Goal: Task Accomplishment & Management: Use online tool/utility

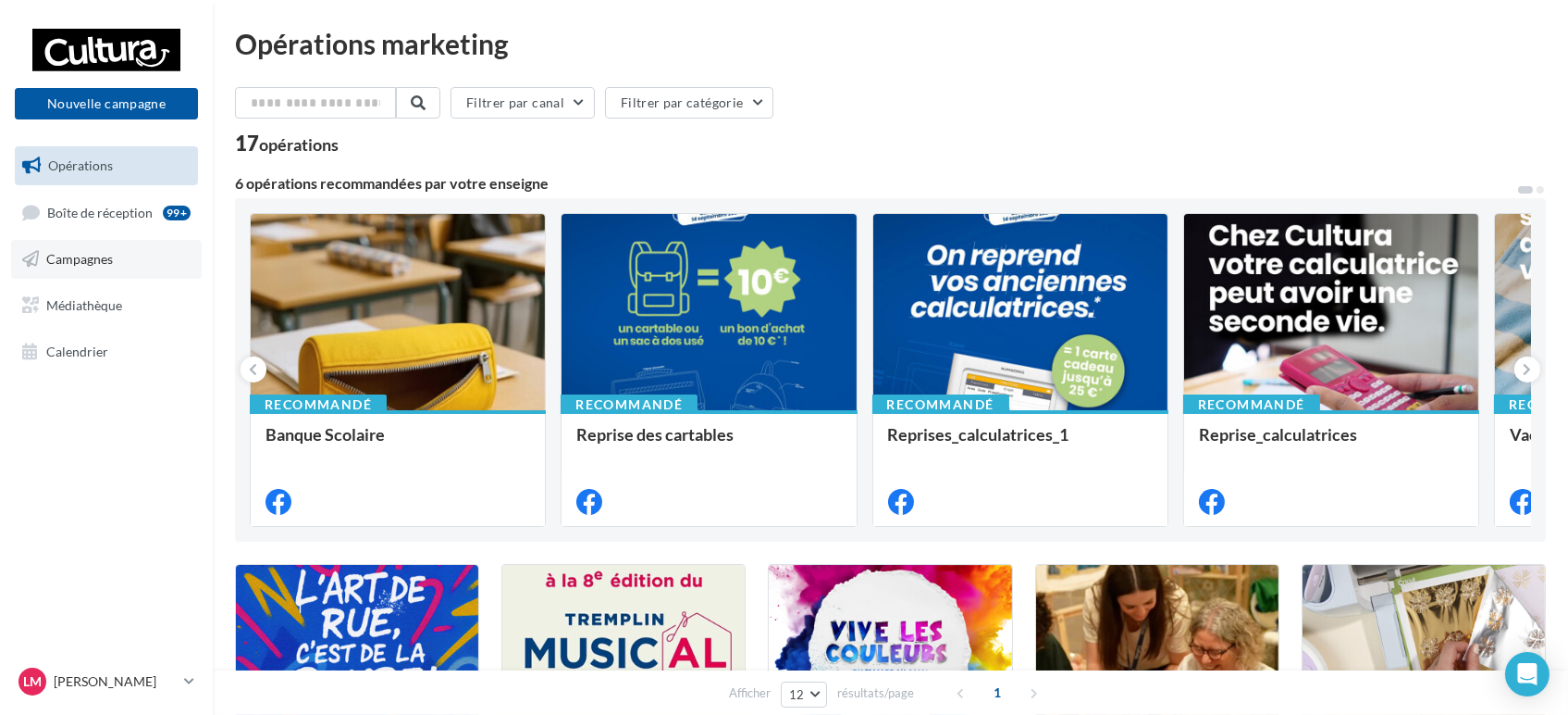
click at [148, 249] on link "Campagnes" at bounding box center [107, 259] width 190 height 39
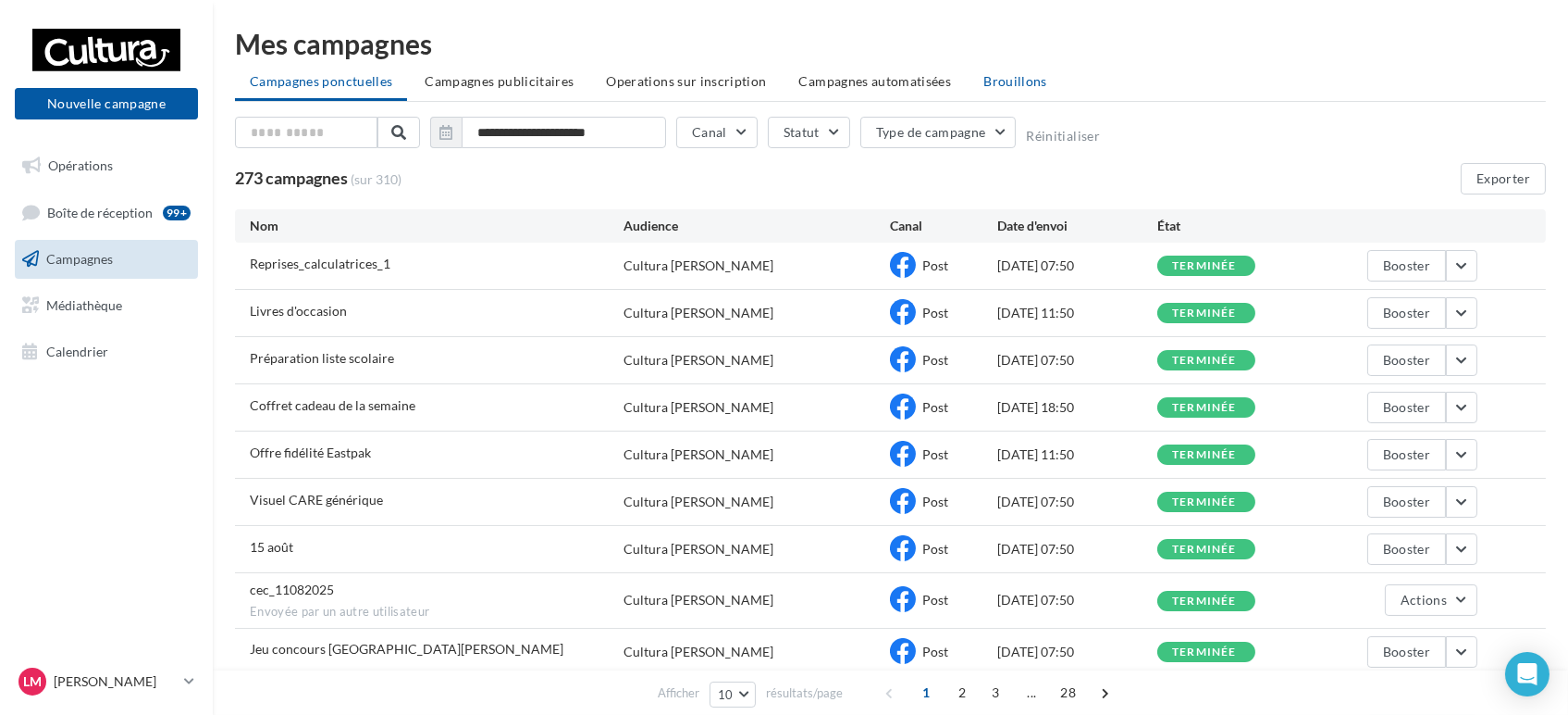
click at [1001, 80] on span "Brouillons" at bounding box center [1015, 81] width 64 height 16
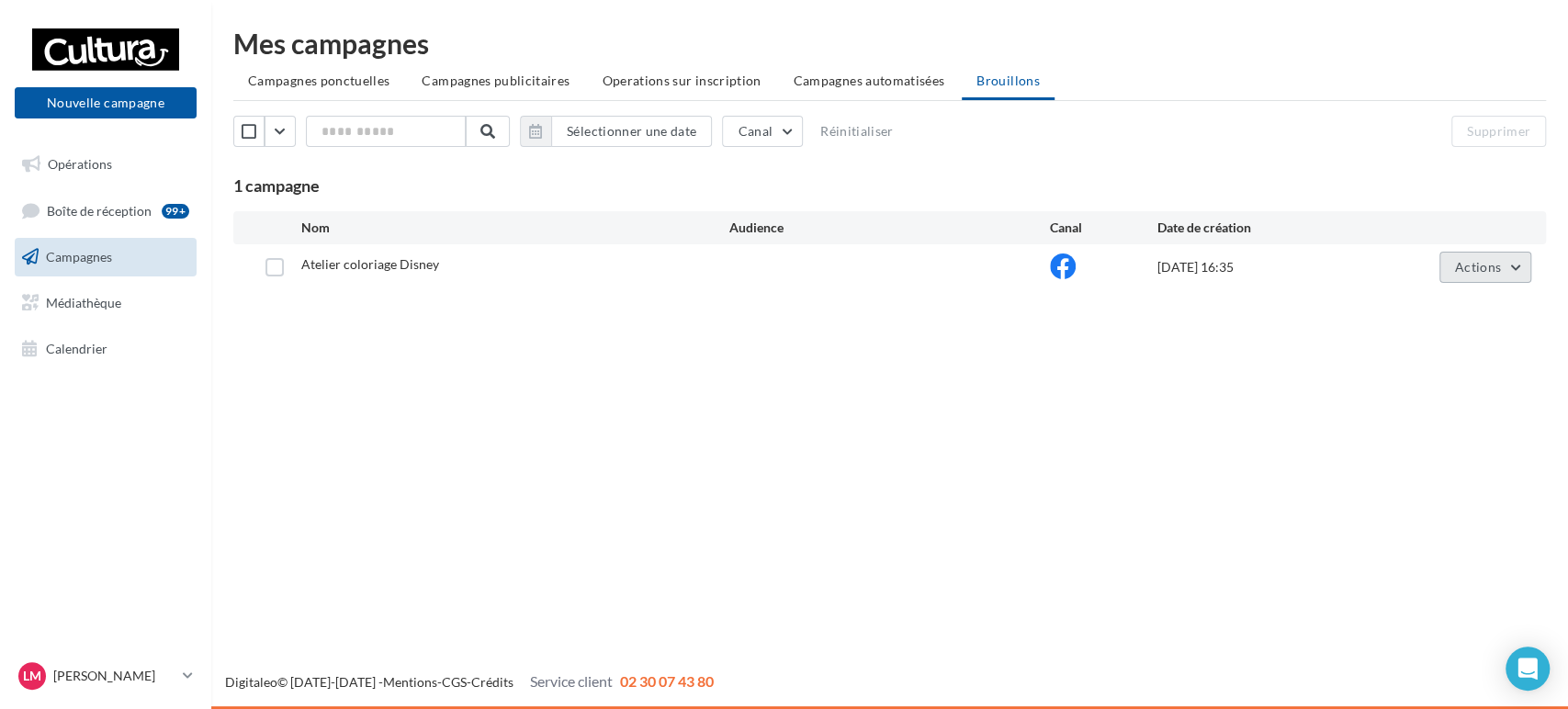
click at [1495, 274] on span "Actions" at bounding box center [1477, 266] width 46 height 16
click at [1477, 305] on button "Editer" at bounding box center [1439, 310] width 183 height 48
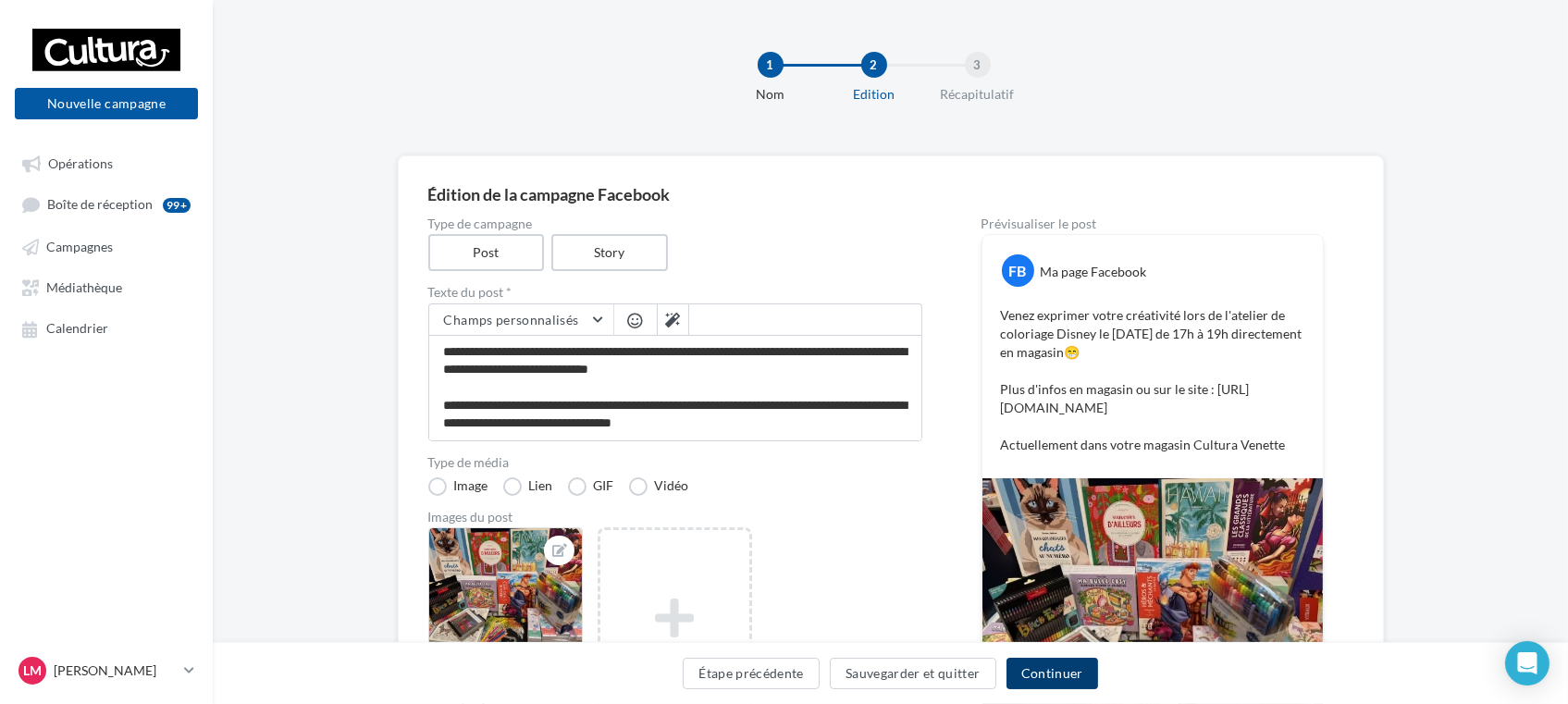
click at [1045, 671] on button "Continuer" at bounding box center [1052, 673] width 91 height 31
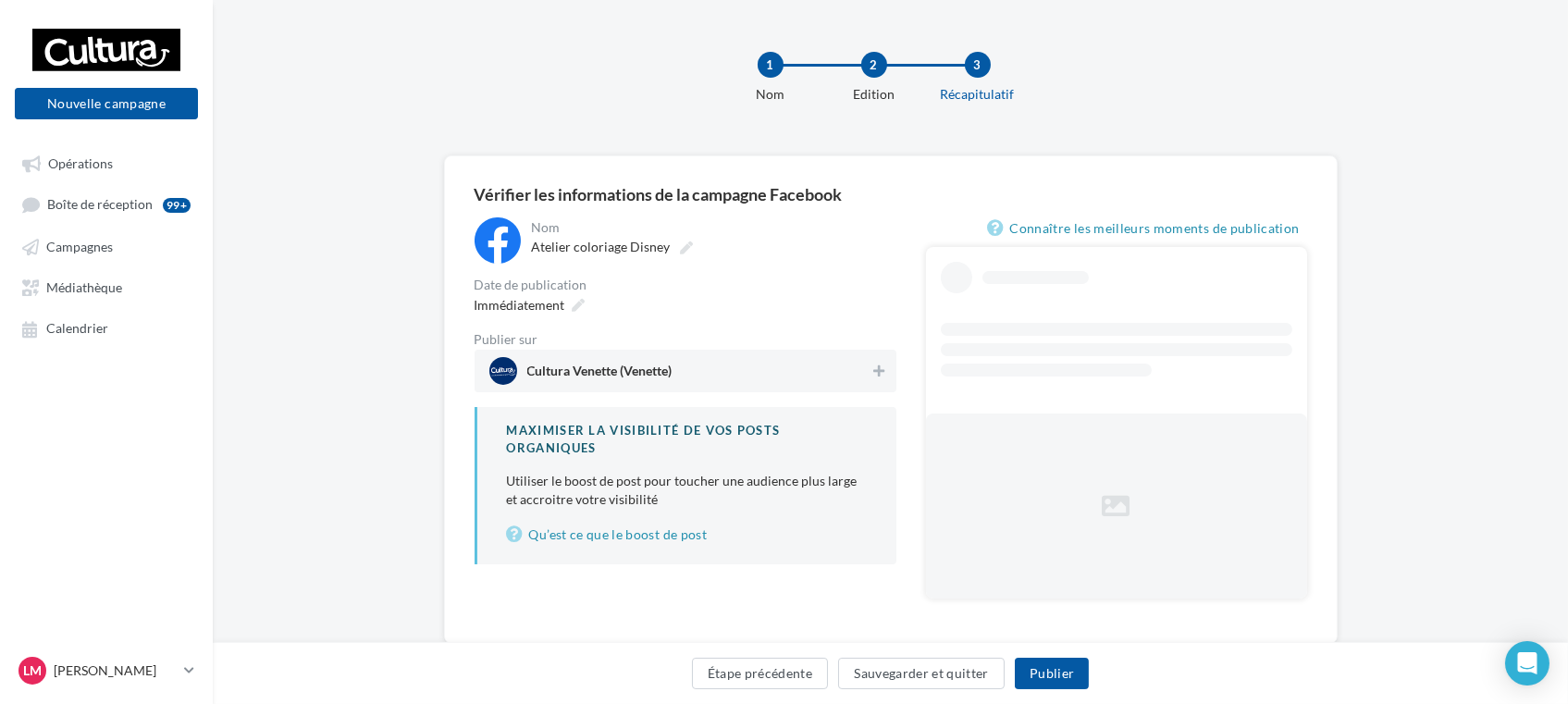
click at [584, 383] on span "Cultura Venette (Venette)" at bounding box center [599, 374] width 146 height 20
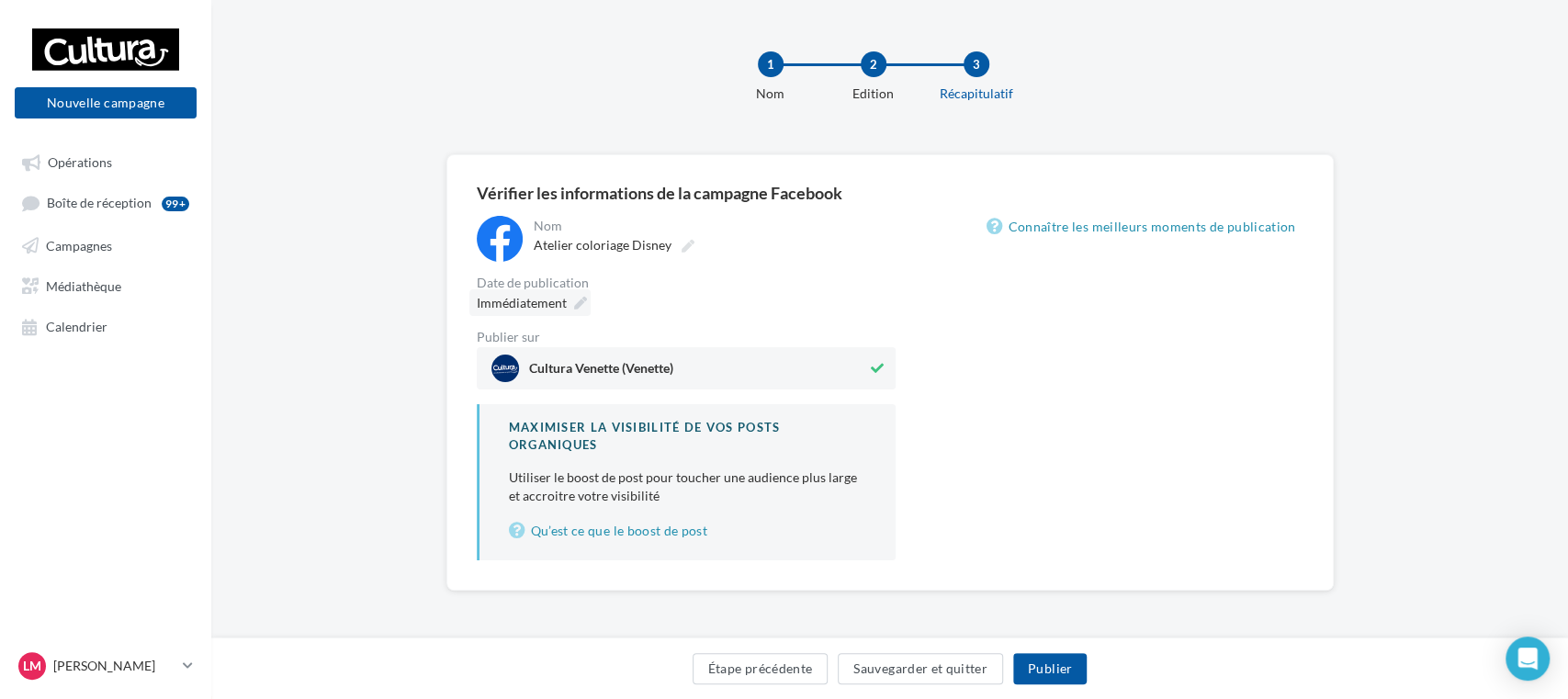
click at [560, 307] on div "Immédiatement" at bounding box center [530, 302] width 121 height 26
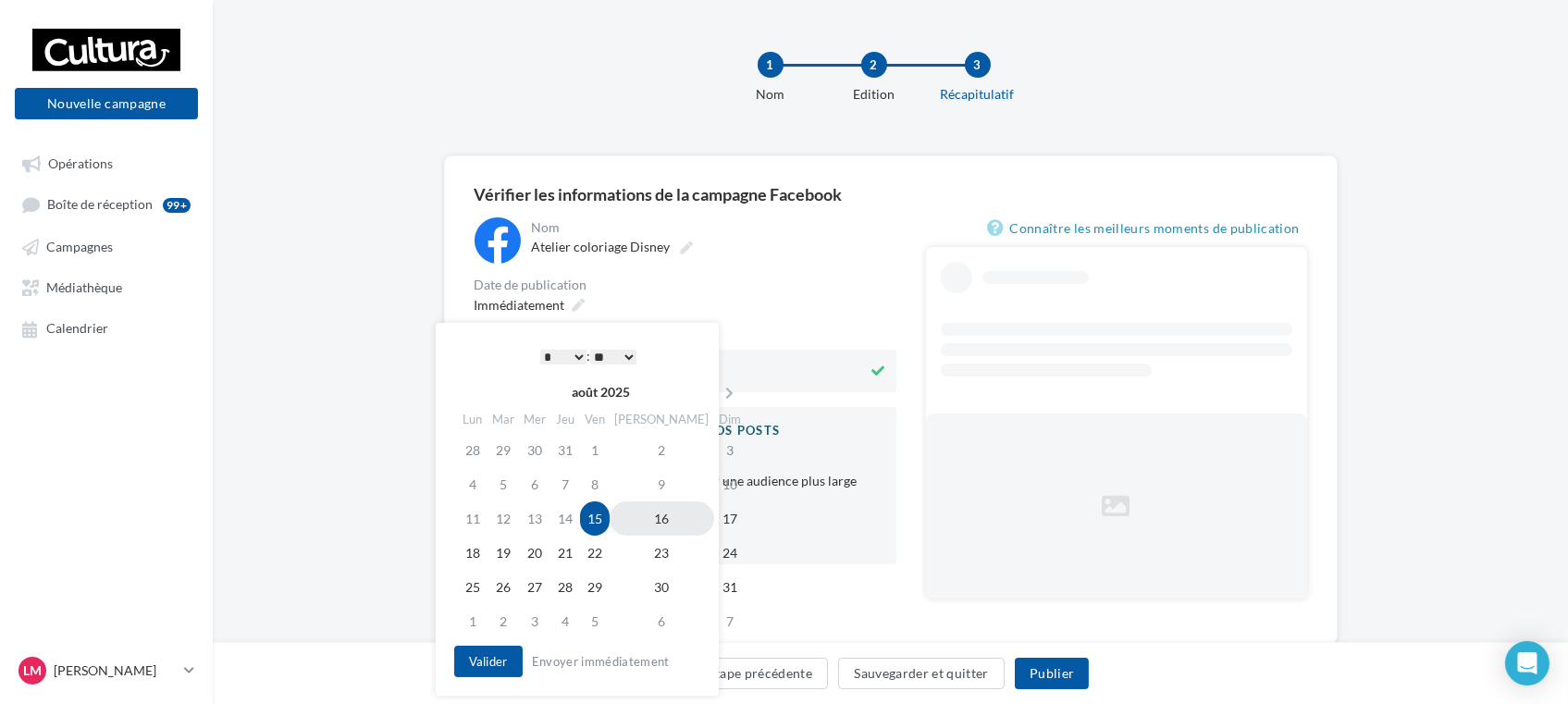
click at [651, 517] on td "16" at bounding box center [662, 518] width 105 height 34
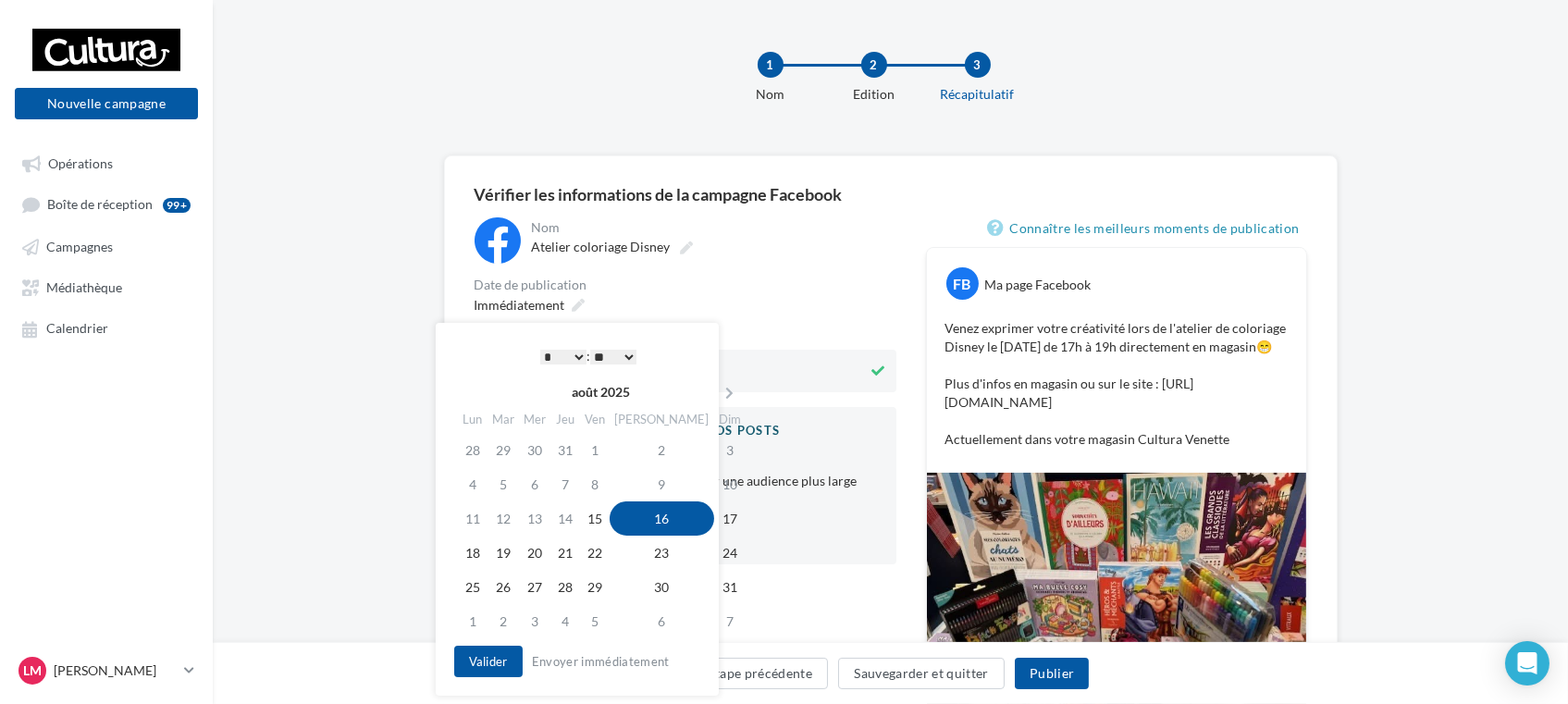
click at [570, 361] on select "* * * * * * * * * * ** ** ** ** ** ** ** ** ** ** ** ** ** **" at bounding box center [563, 358] width 47 height 15
drag, startPoint x: 575, startPoint y: 349, endPoint x: 586, endPoint y: 342, distance: 13.0
click at [575, 350] on select "* * * * * * * * * * ** ** ** ** ** ** ** ** ** ** ** ** ** **" at bounding box center [563, 358] width 47 height 15
click at [624, 361] on select "** ** ** ** ** **" at bounding box center [613, 358] width 47 height 15
click at [500, 651] on button "Valider" at bounding box center [488, 661] width 69 height 31
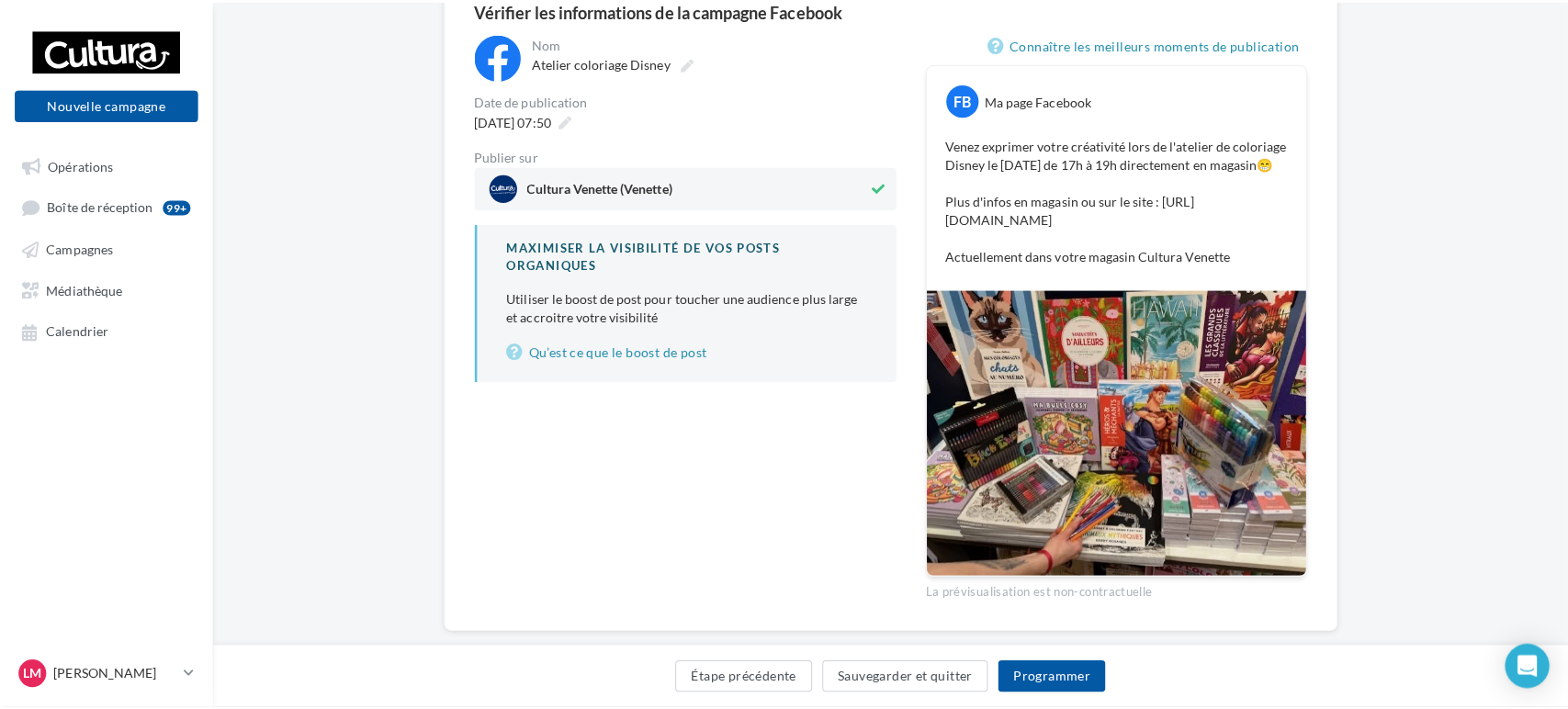
scroll to position [204, 0]
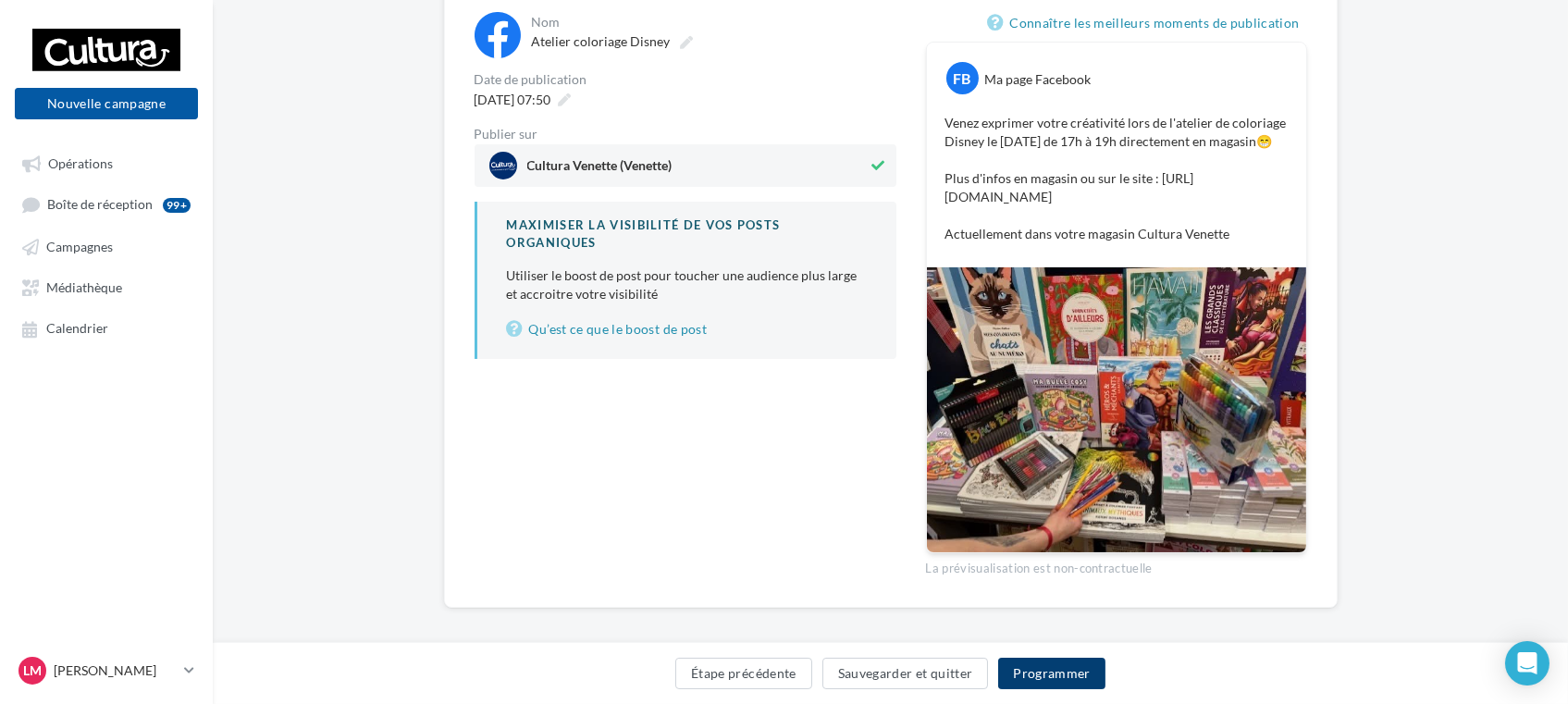
click at [1059, 675] on button "Programmer" at bounding box center [1051, 673] width 108 height 31
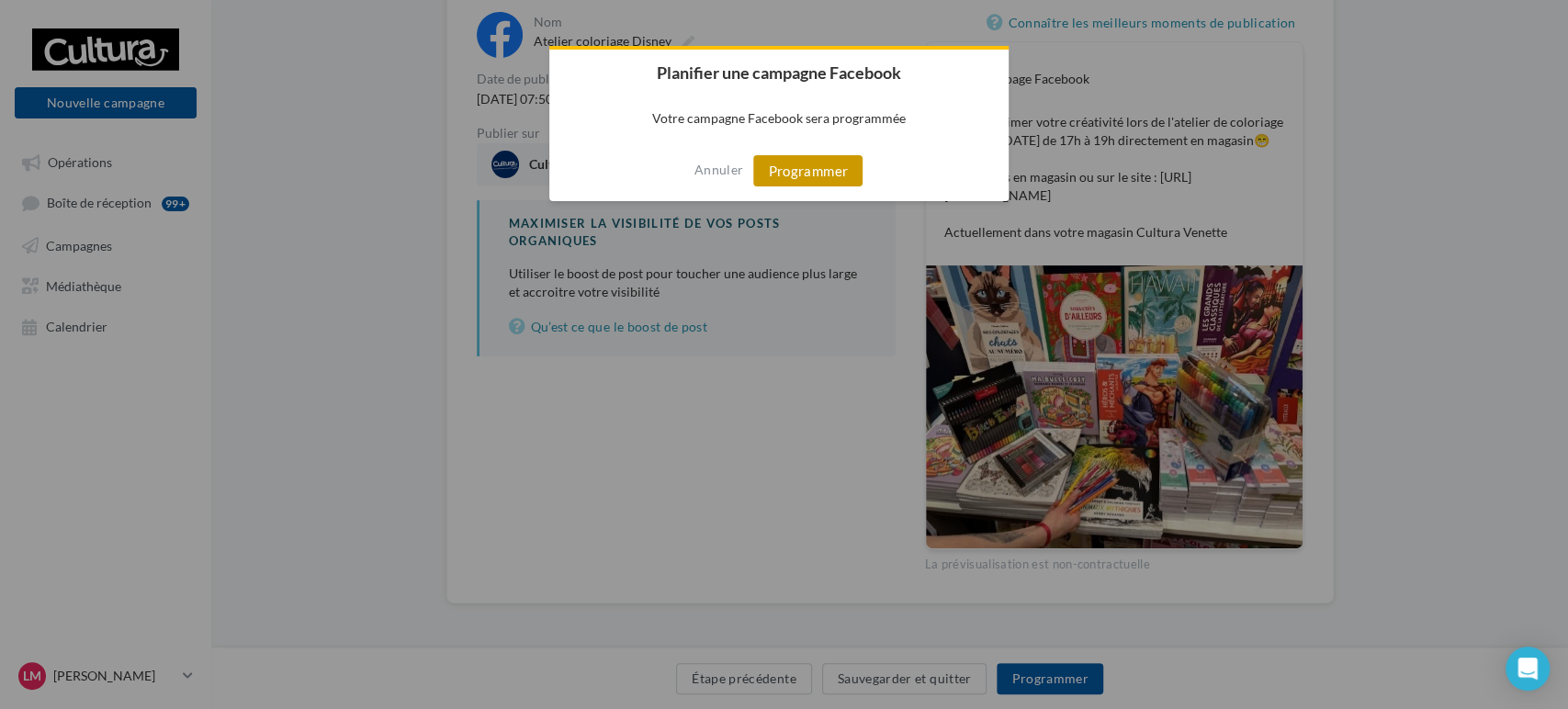
click at [823, 177] on button "Programmer" at bounding box center [808, 170] width 110 height 31
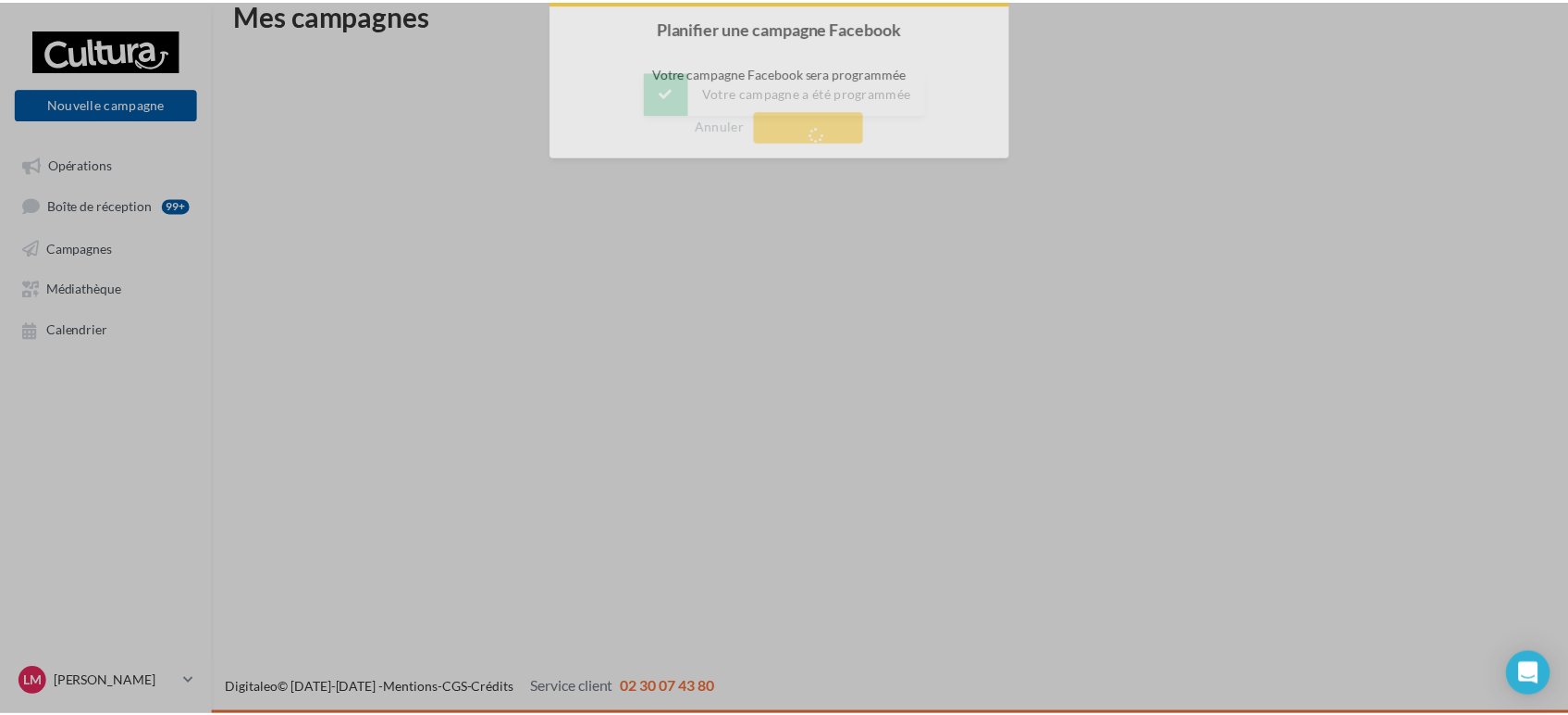
scroll to position [30, 0]
